Goal: Task Accomplishment & Management: Manage account settings

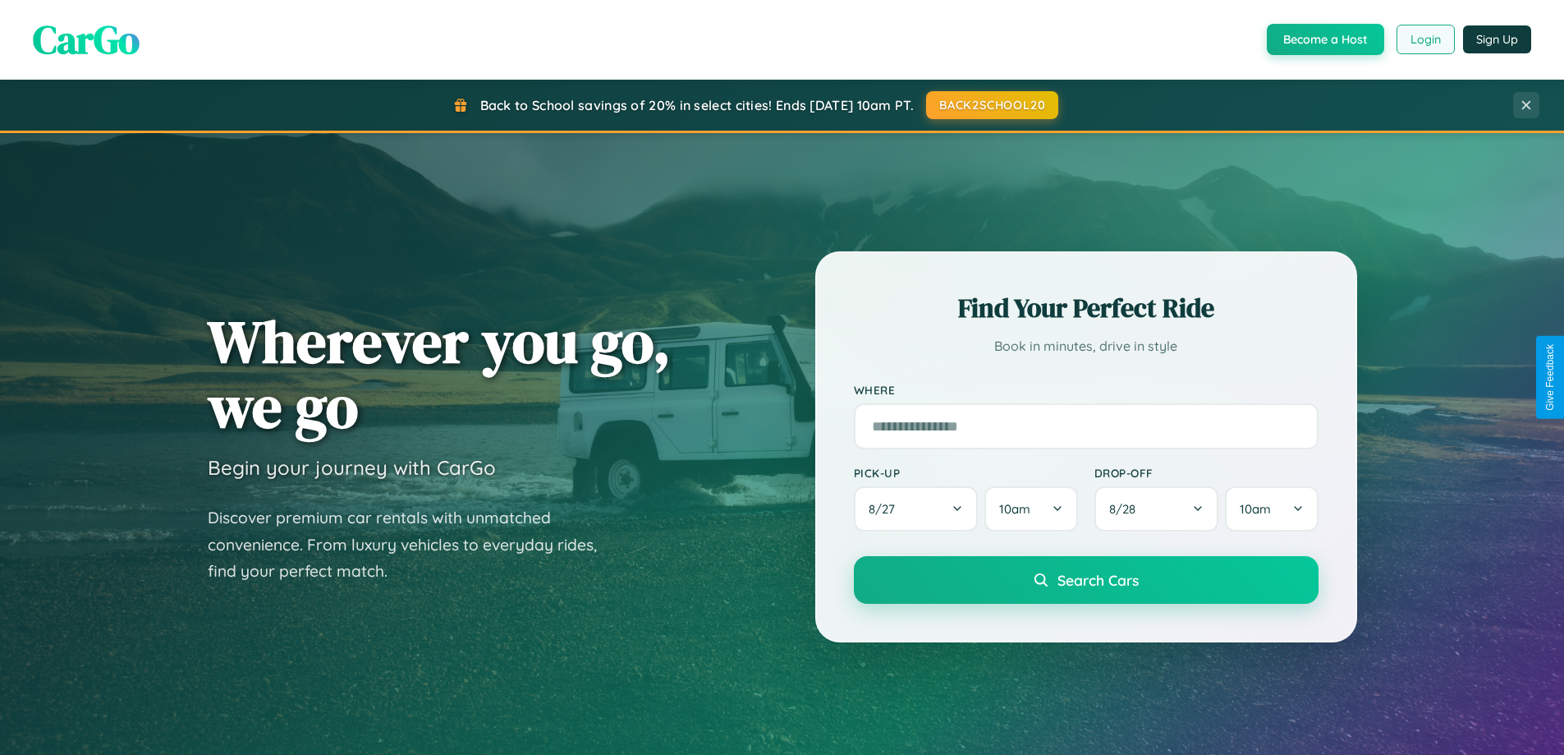
click at [1425, 39] on button "Login" at bounding box center [1426, 40] width 58 height 30
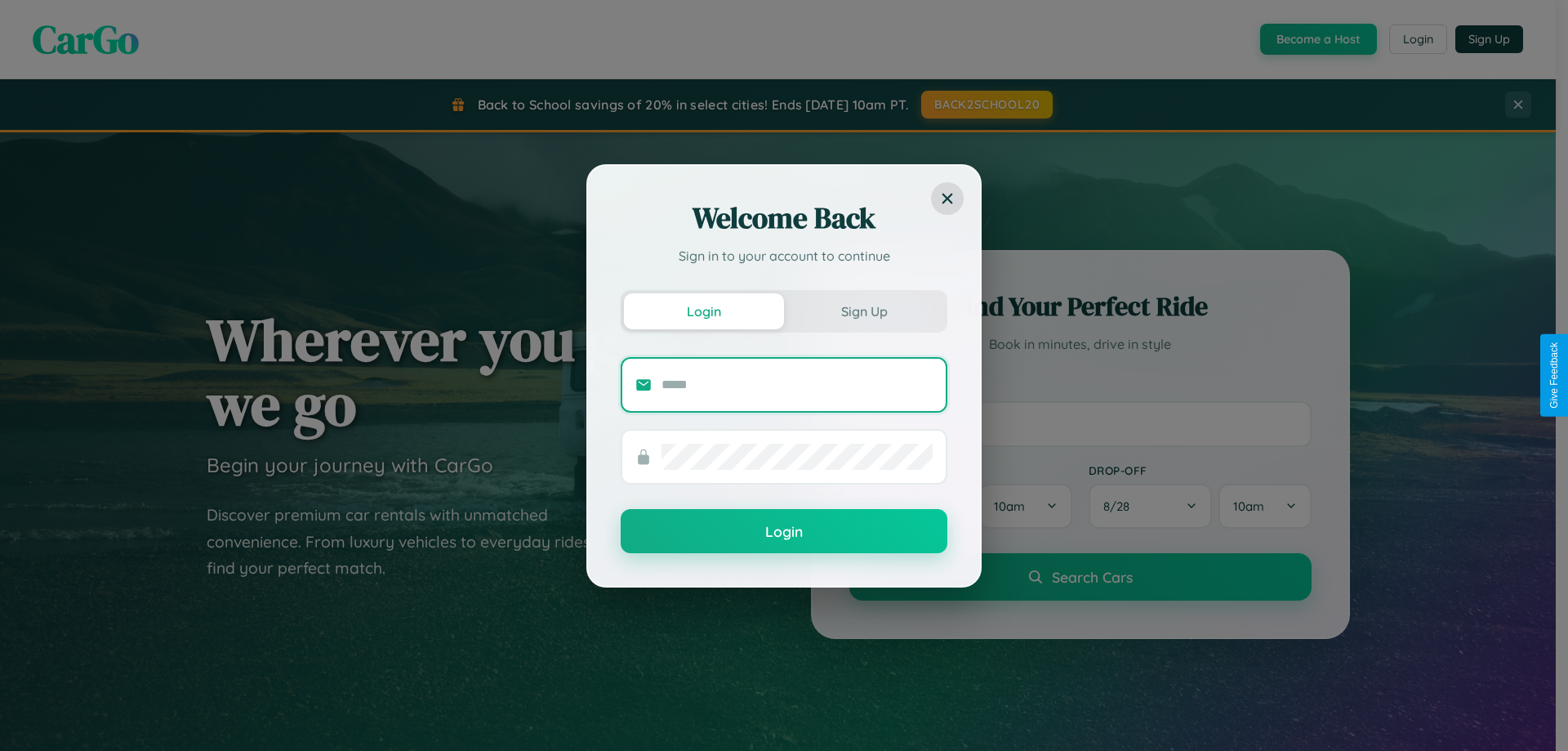
click at [796, 384] on input "text" at bounding box center [796, 385] width 271 height 26
type input "**********"
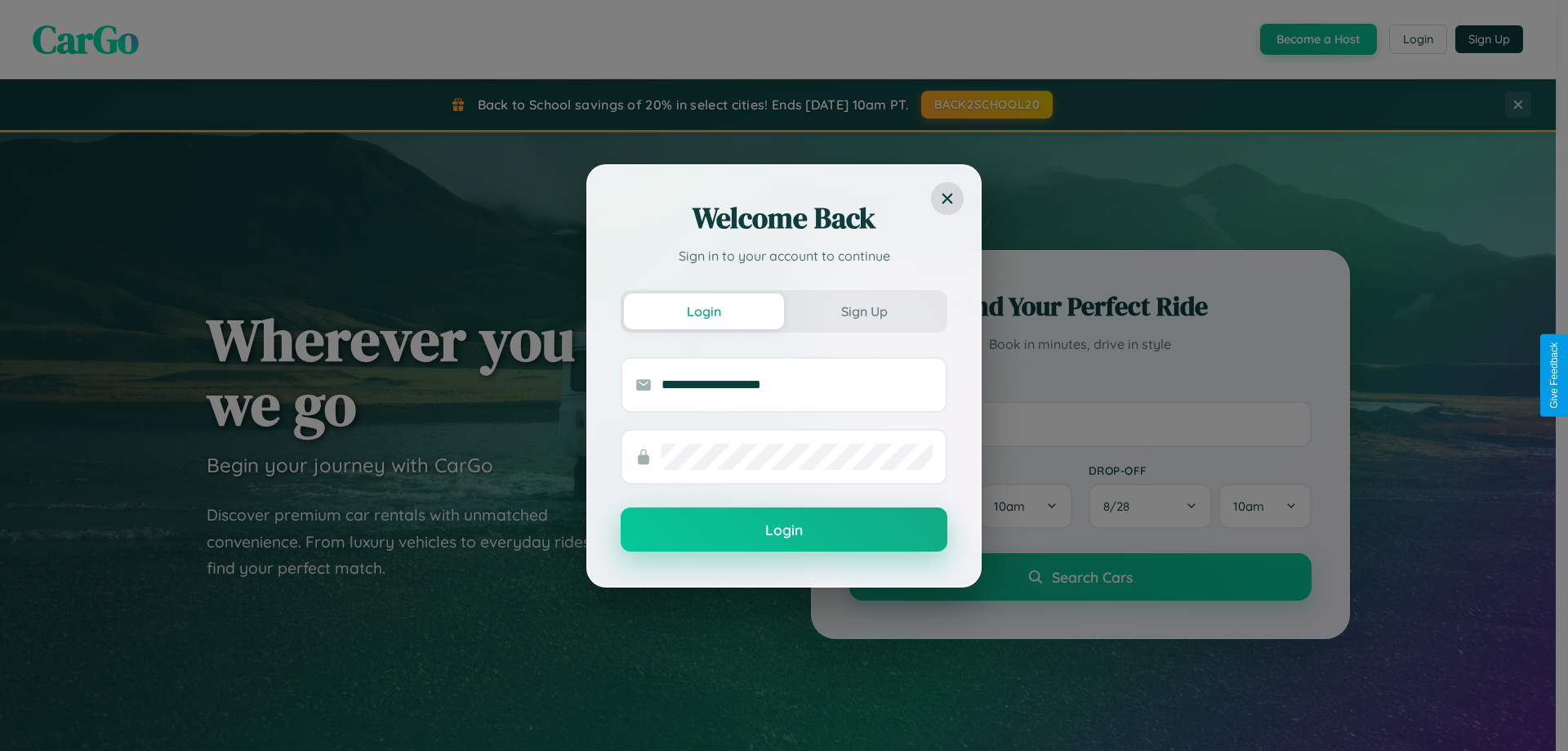
click at [784, 530] on button "Login" at bounding box center [784, 529] width 326 height 44
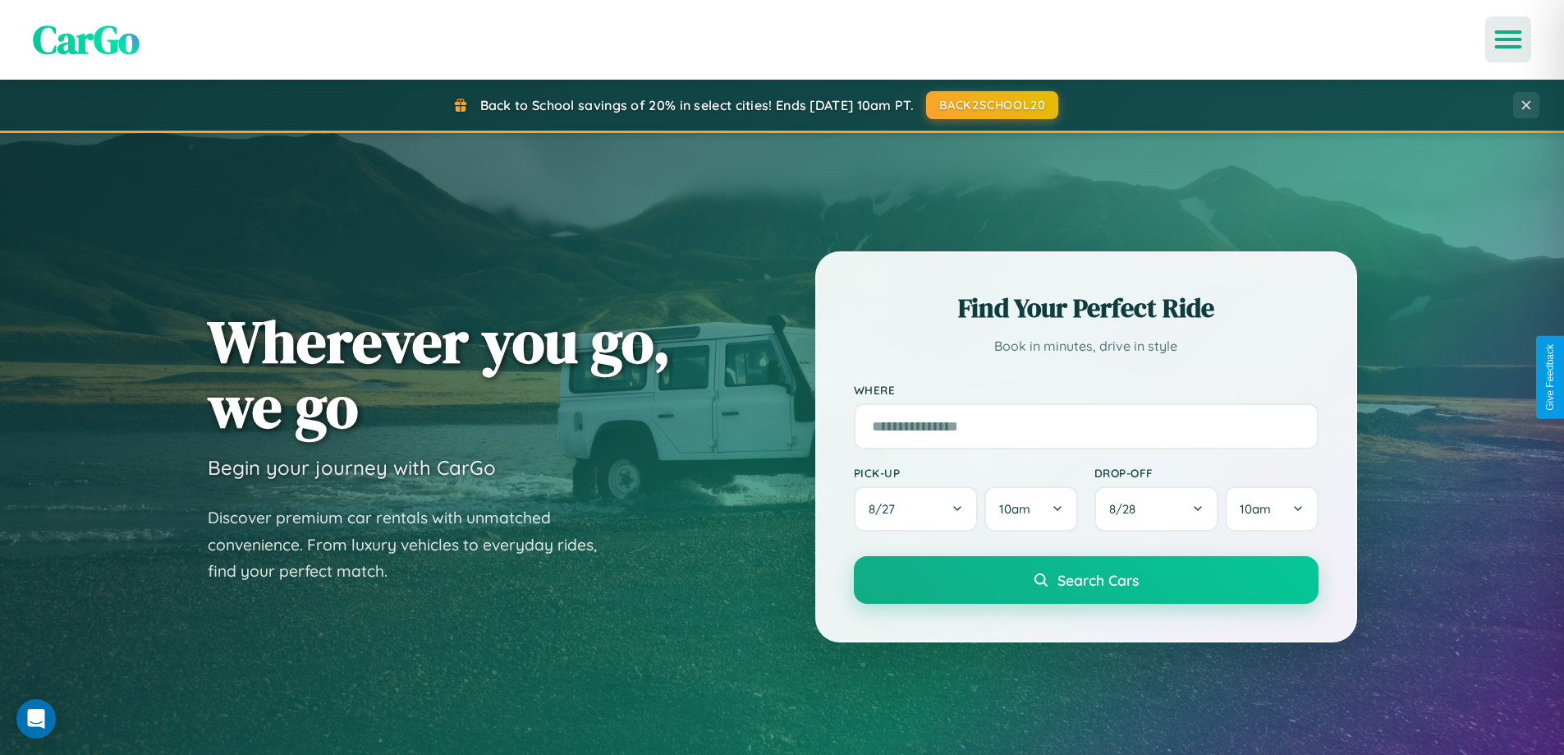
click at [1508, 39] on icon "Open menu" at bounding box center [1509, 39] width 24 height 15
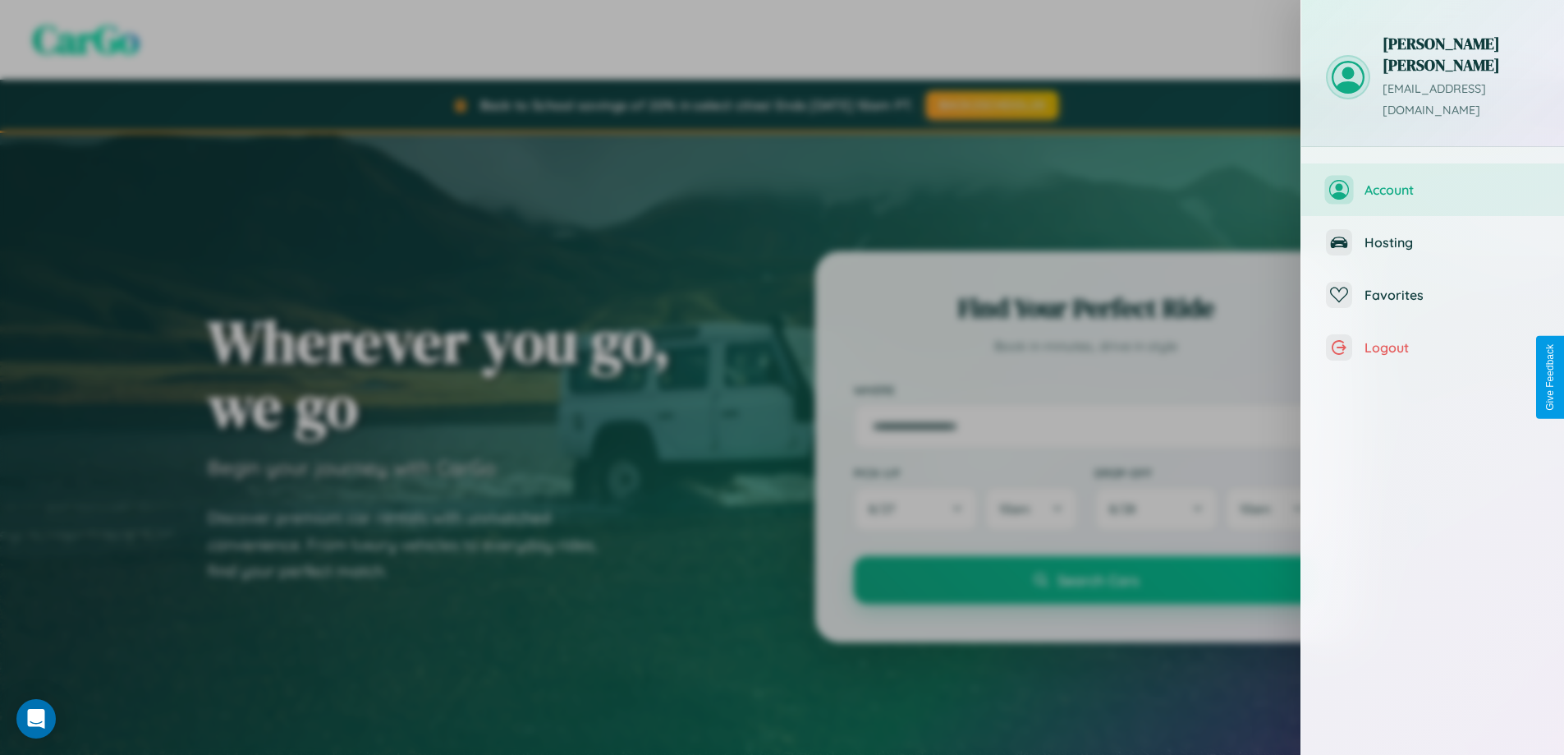
click at [1433, 181] on span "Account" at bounding box center [1452, 189] width 175 height 16
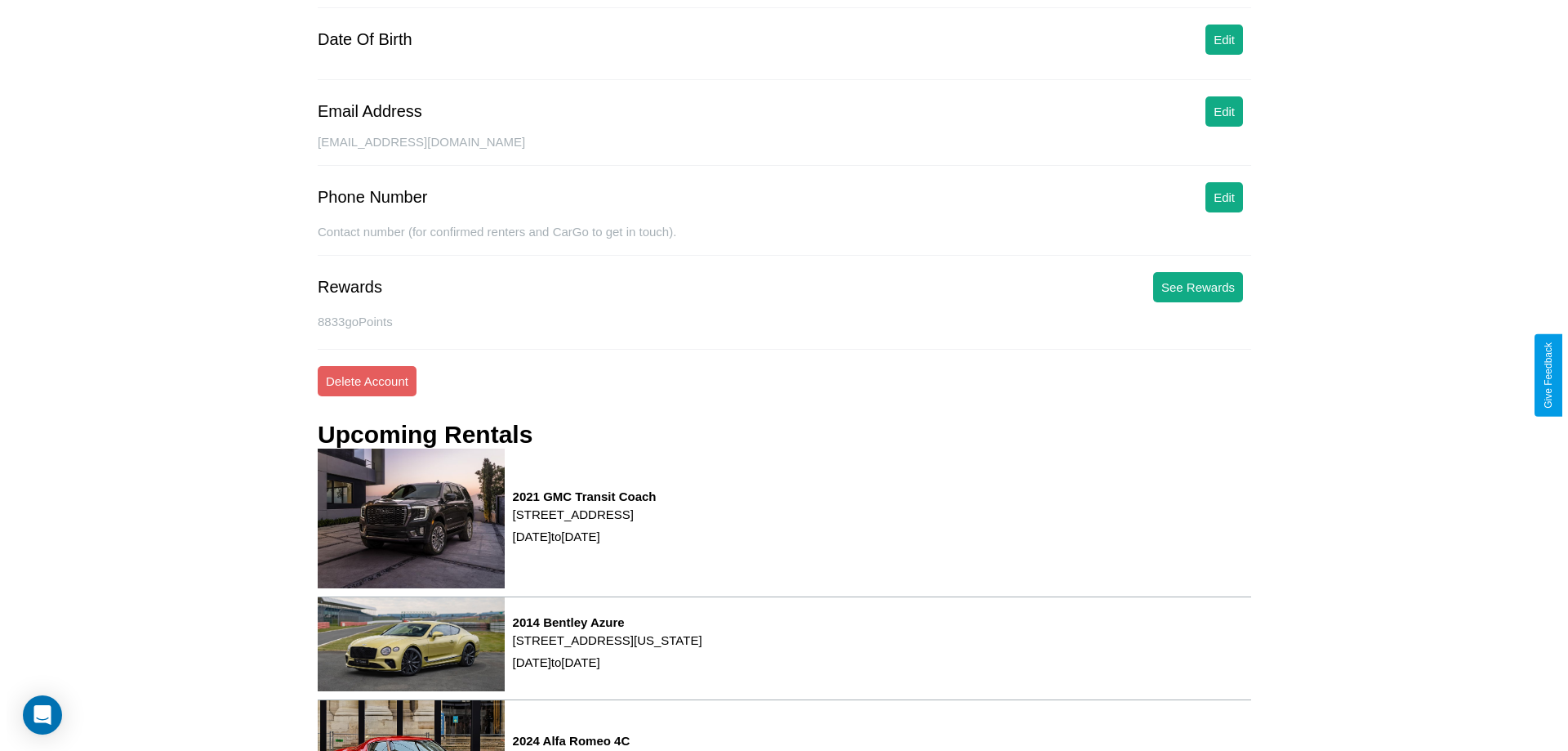
scroll to position [208, 0]
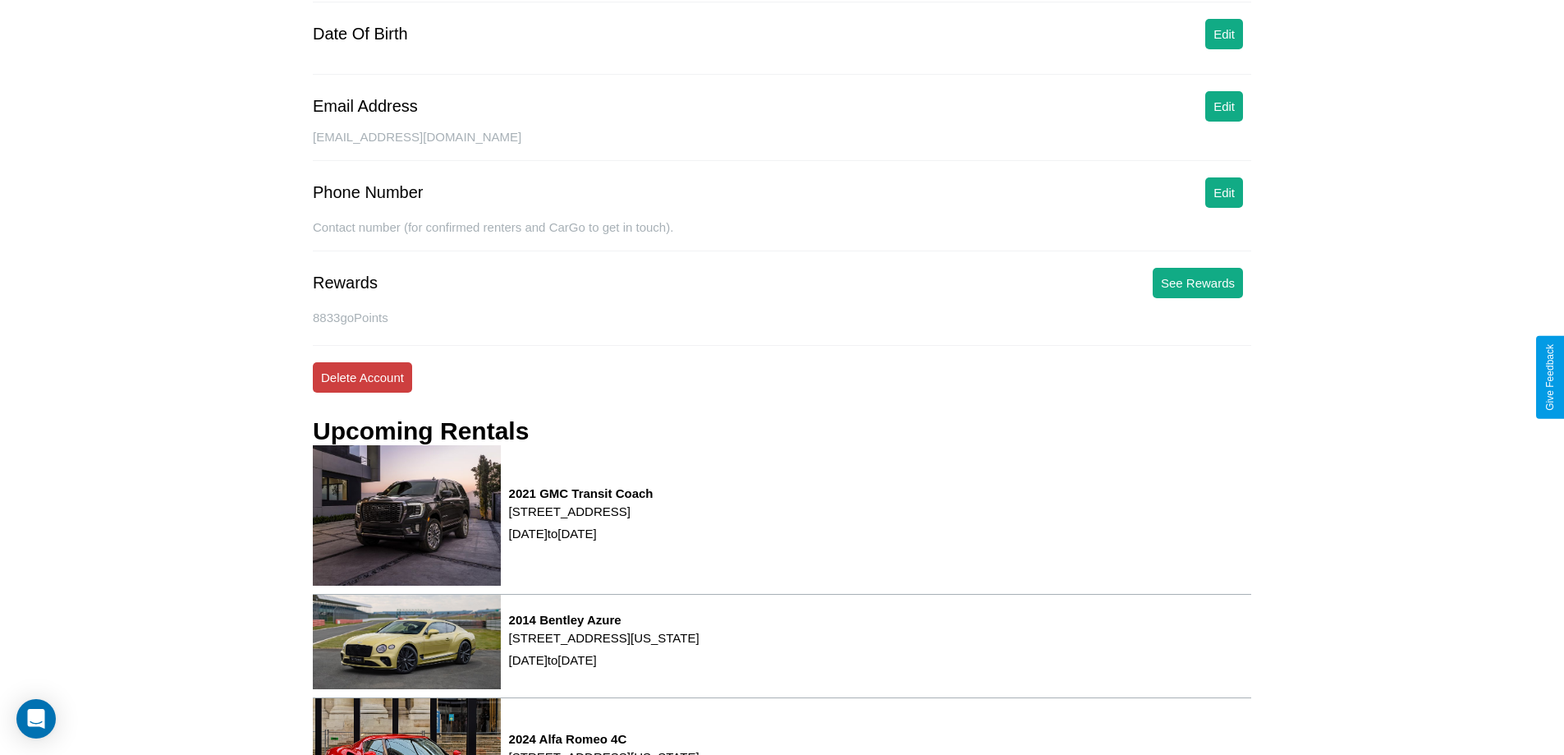
click at [362, 377] on button "Delete Account" at bounding box center [362, 377] width 99 height 30
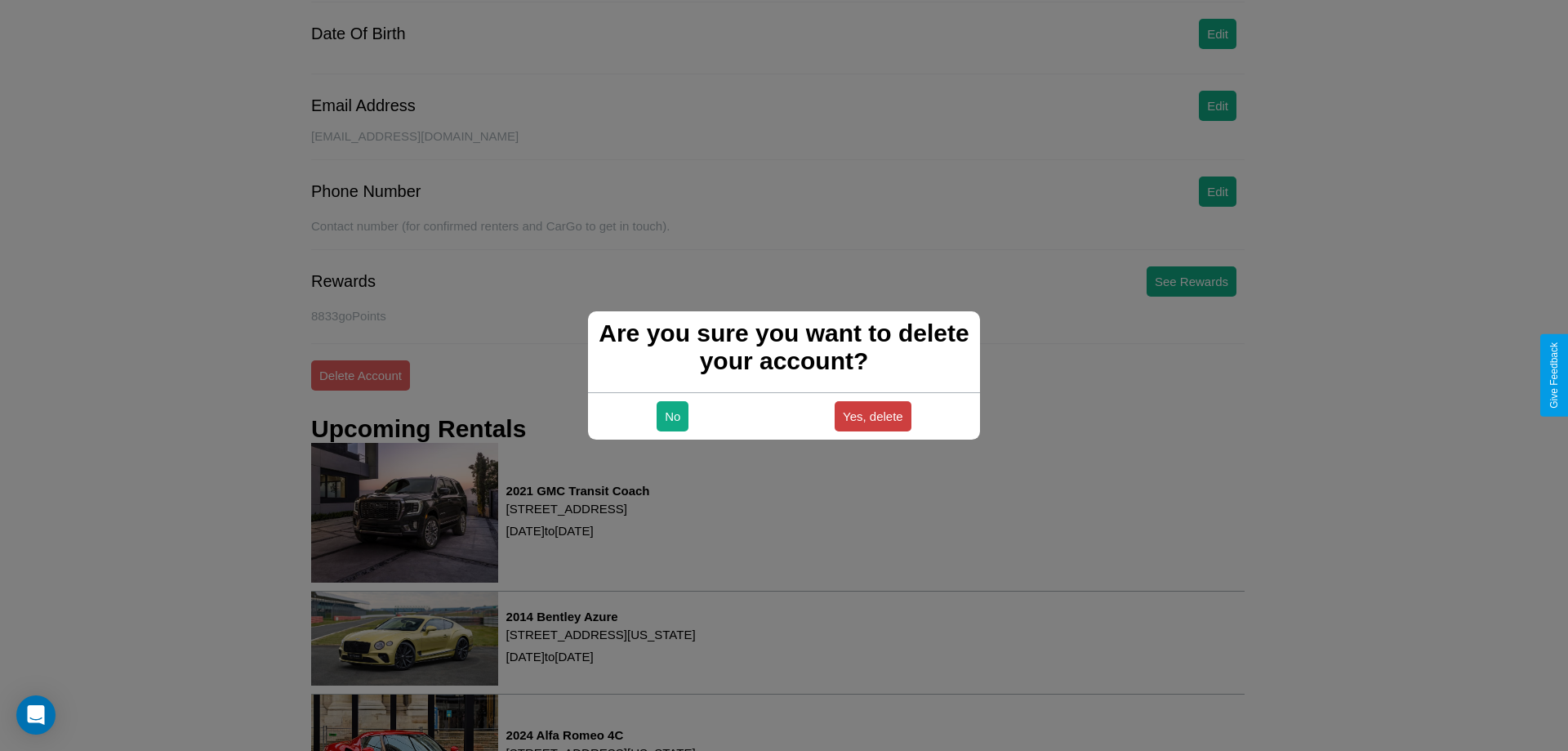
click at [872, 416] on button "Yes, delete" at bounding box center [872, 416] width 77 height 30
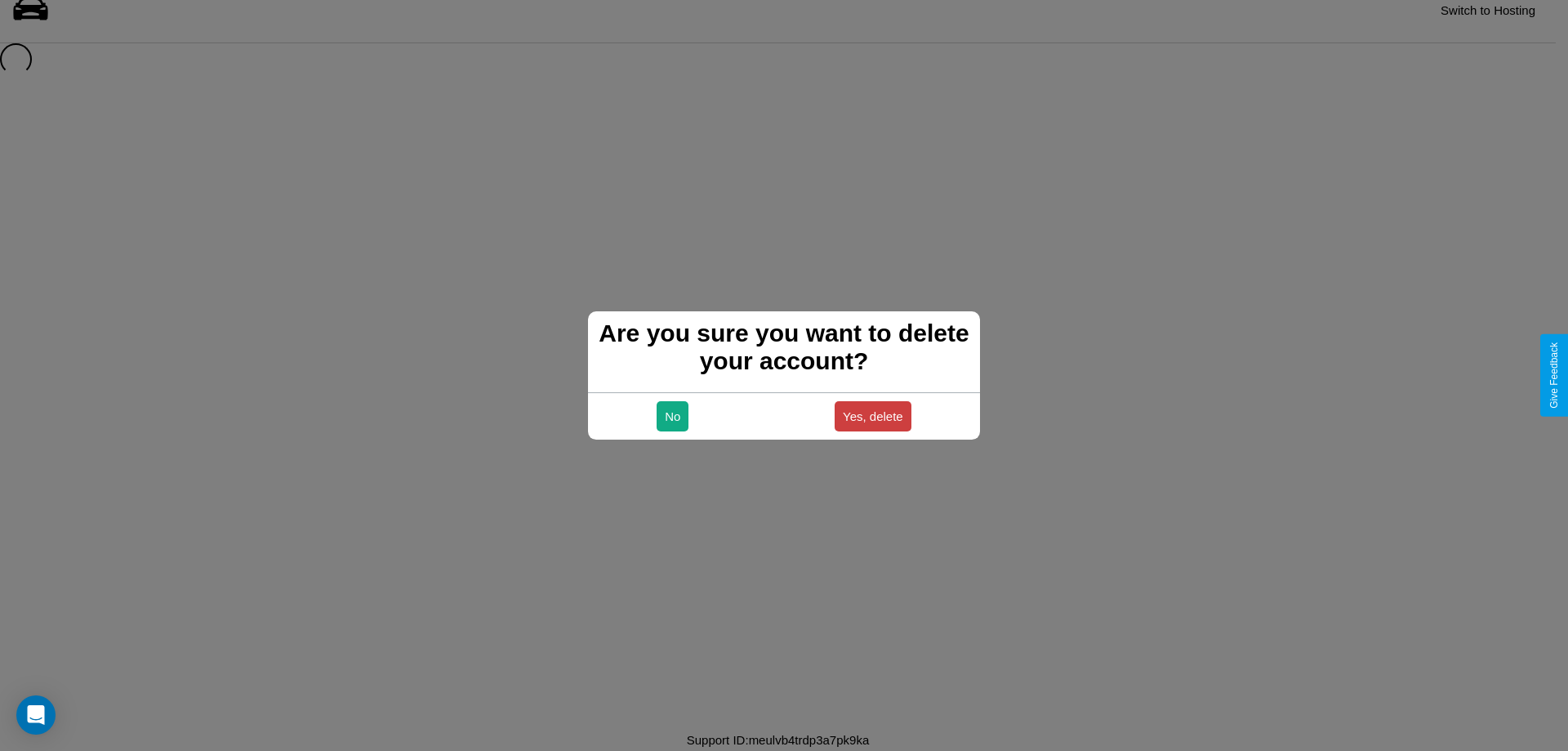
scroll to position [22, 0]
